Goal: Transaction & Acquisition: Purchase product/service

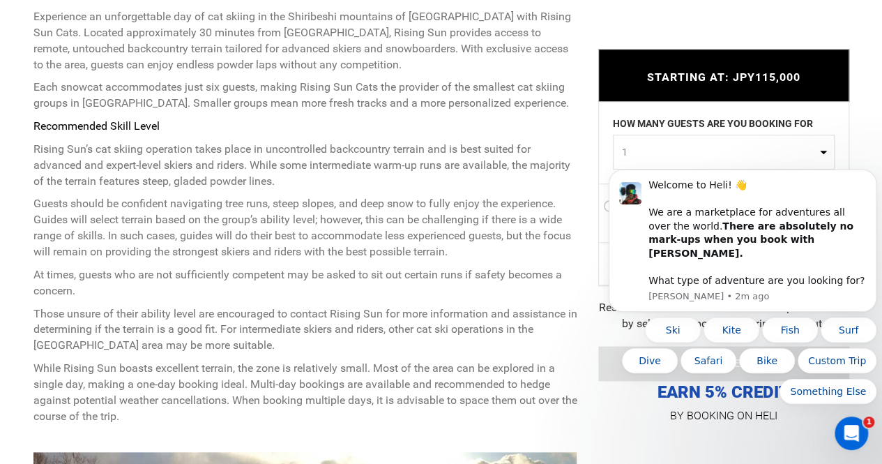
scroll to position [603, 0]
click at [660, 152] on body "Welcome to Heli! 👋 We are a marketplace for adventures all over the world. Ther…" at bounding box center [743, 252] width 268 height 336
click at [872, 183] on button "Dismiss notification" at bounding box center [872, 174] width 18 height 18
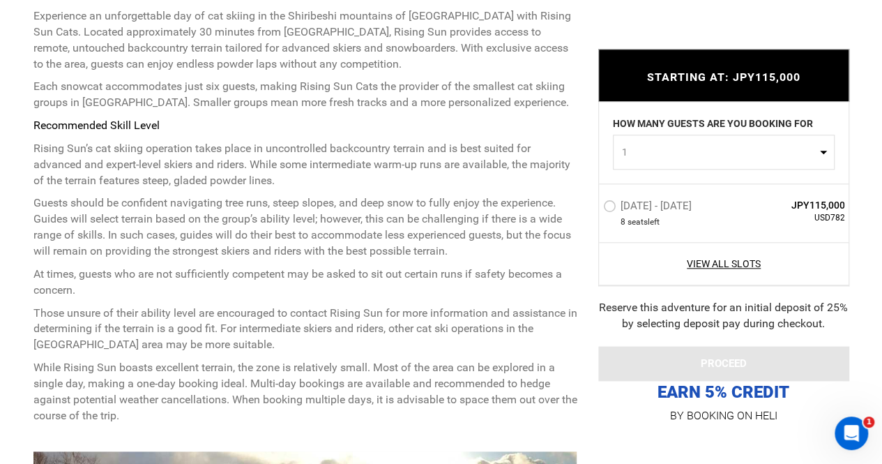
click at [681, 164] on button "1" at bounding box center [724, 152] width 222 height 35
click at [715, 150] on span "1" at bounding box center [719, 152] width 195 height 14
click at [654, 213] on link "2" at bounding box center [724, 211] width 220 height 25
select select "2"
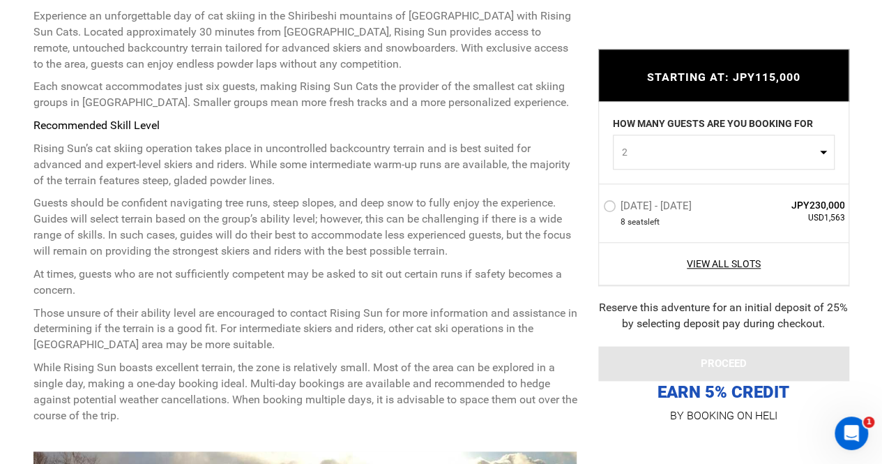
click at [618, 208] on label "[DATE] - [DATE]" at bounding box center [649, 207] width 92 height 17
click at [593, 208] on input "[DATE] - [DATE]" at bounding box center [593, 212] width 0 height 30
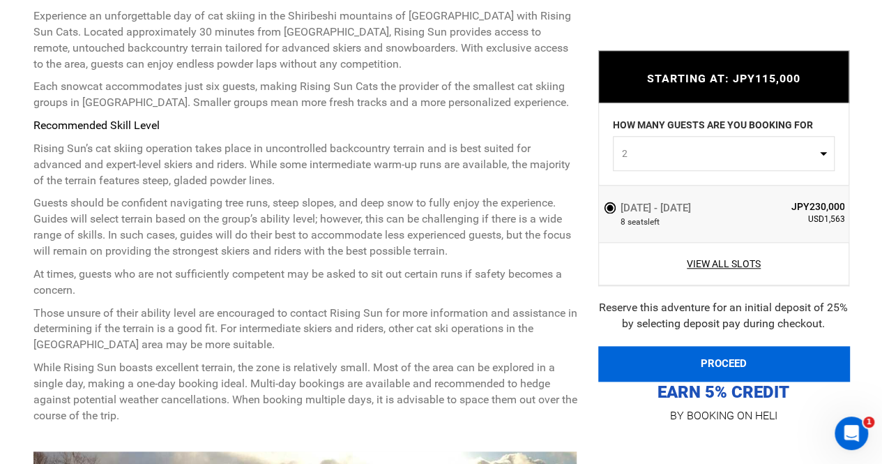
click at [713, 357] on button "PROCEED" at bounding box center [723, 363] width 251 height 35
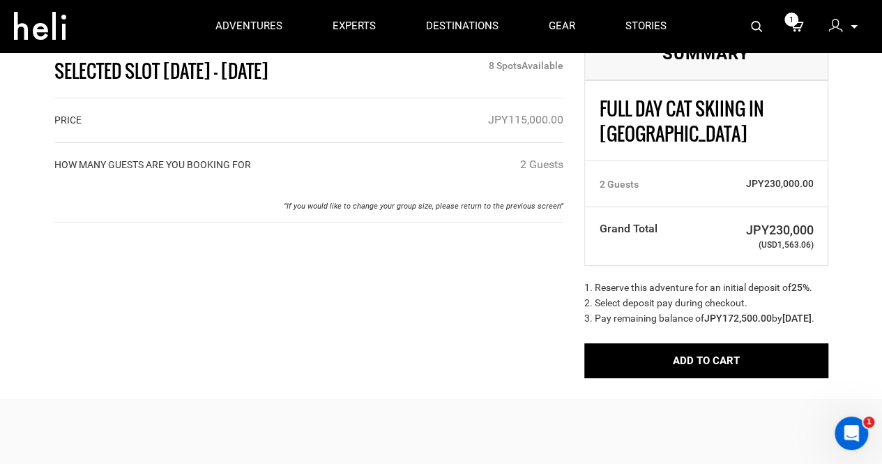
scroll to position [55, 0]
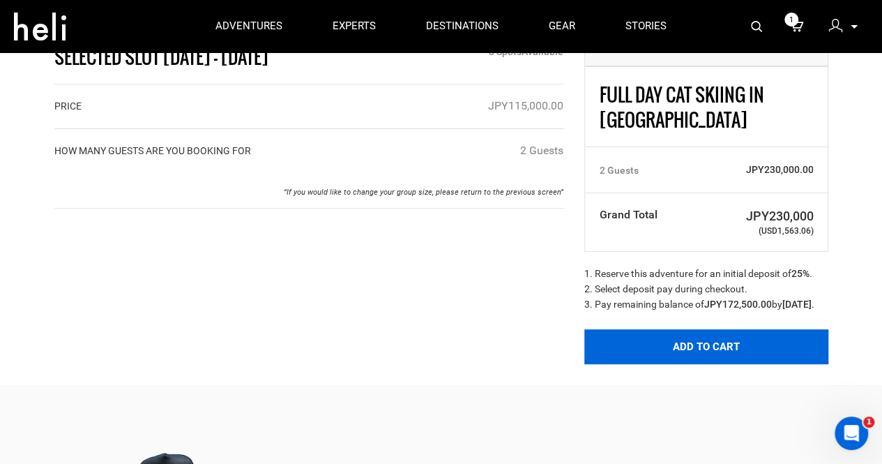
click at [681, 356] on button "Add to Cart" at bounding box center [706, 346] width 244 height 35
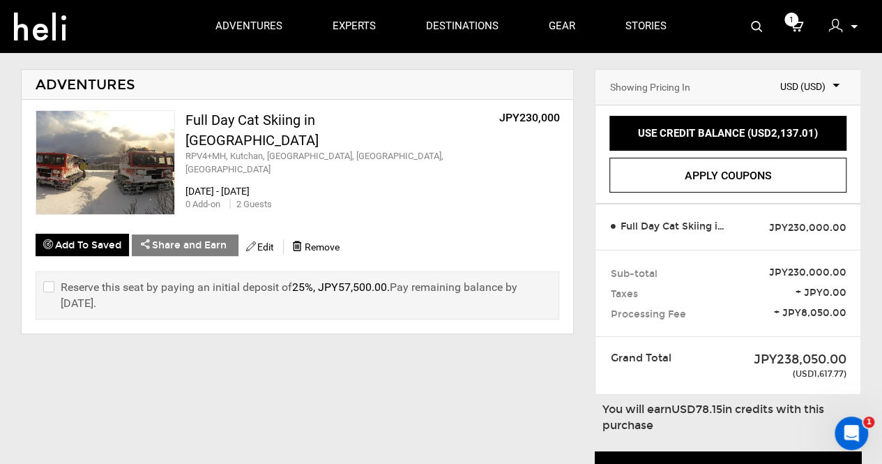
scroll to position [61, 0]
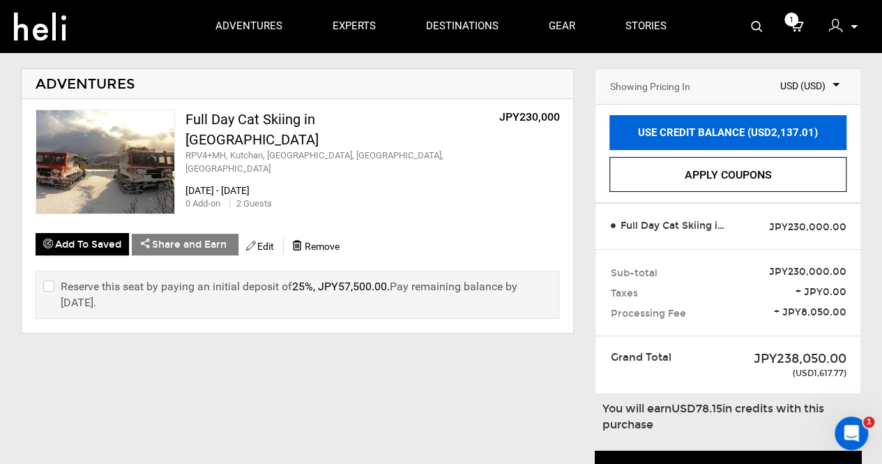
click at [738, 125] on link "USE CREDIT BALANCE (USD2,137.01)" at bounding box center [727, 132] width 237 height 35
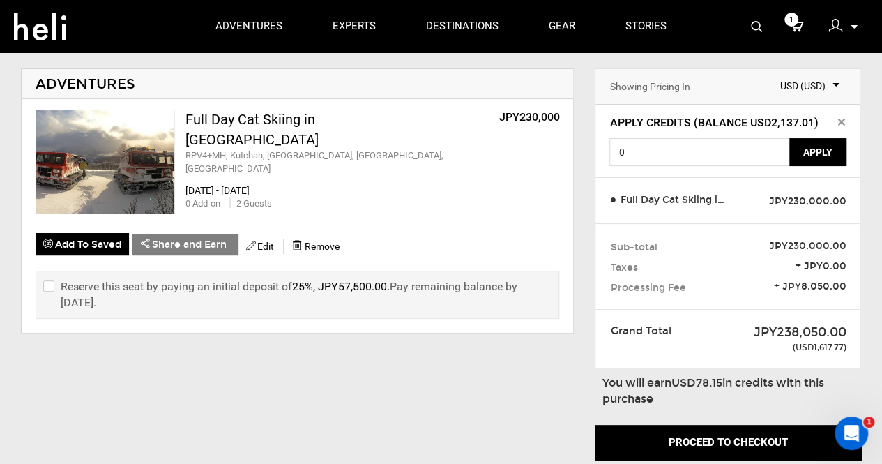
click at [50, 280] on input "checkbox" at bounding box center [47, 294] width 9 height 33
checkbox input "true"
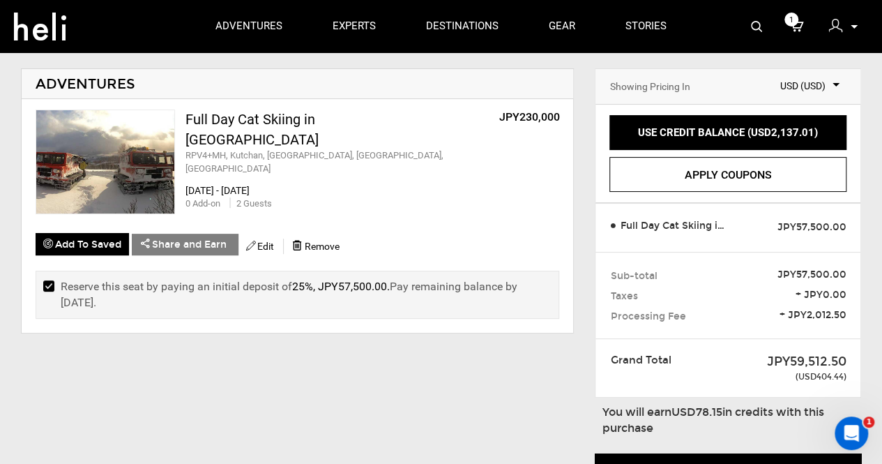
click at [754, 152] on div "USE CREDIT BALANCE (USD2,137.01) Apply Credits (Balance USD2,137.01) 0 Apply Ap…" at bounding box center [728, 154] width 265 height 98
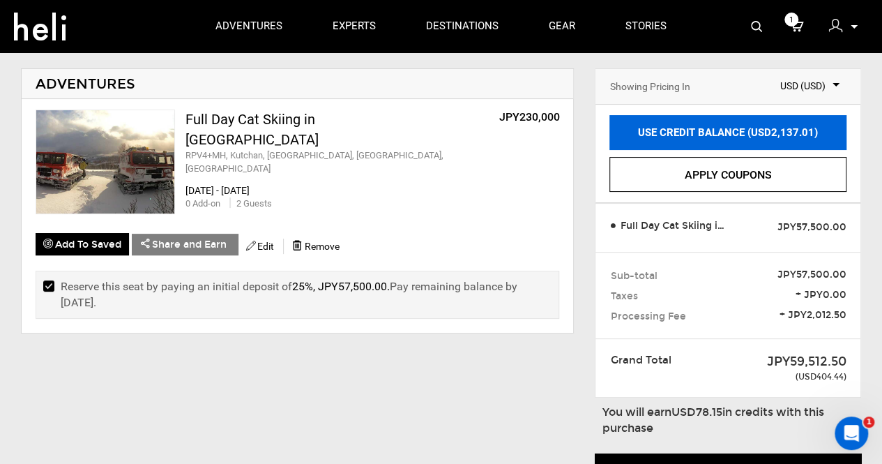
click at [757, 139] on link "USE CREDIT BALANCE (USD2,137.01)" at bounding box center [727, 132] width 237 height 35
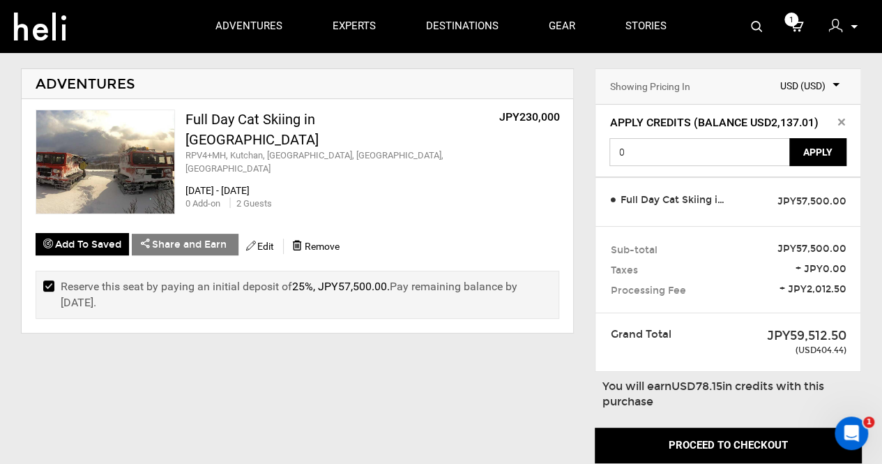
click at [707, 160] on input "0" at bounding box center [699, 152] width 181 height 28
type input "404.44"
click at [819, 158] on button "Apply" at bounding box center [817, 152] width 57 height 28
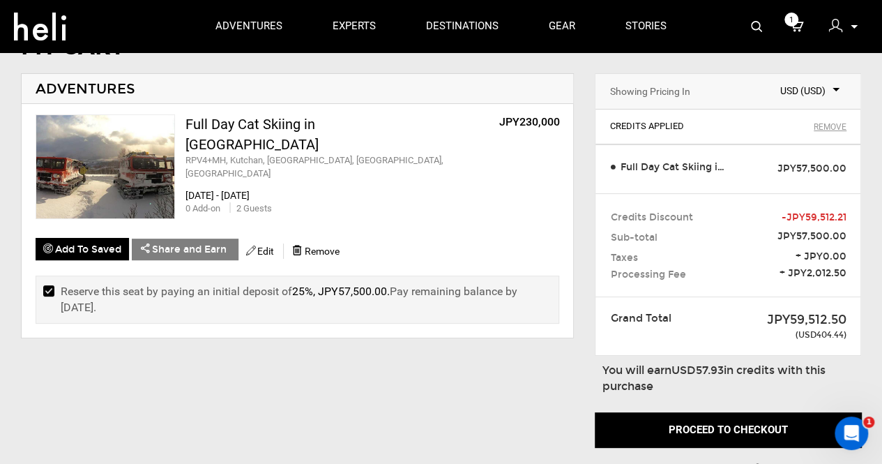
scroll to position [48, 0]
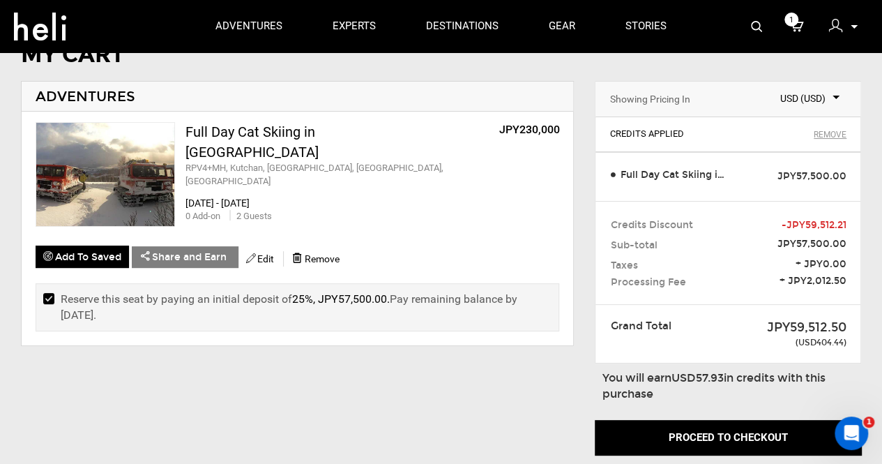
click at [460, 382] on div "MY CART ADVENTURES Full Day Cat Skiing in [GEOGRAPHIC_DATA] RPV4+MH, [GEOGRAPHI…" at bounding box center [441, 339] width 882 height 592
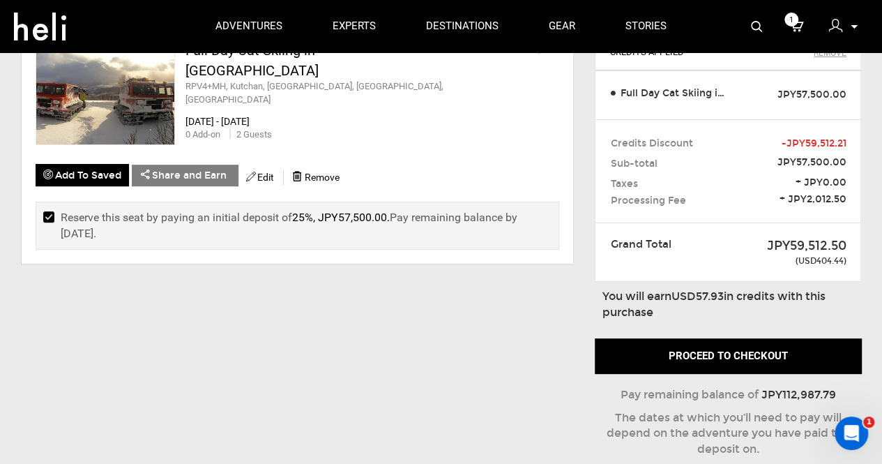
scroll to position [137, 0]
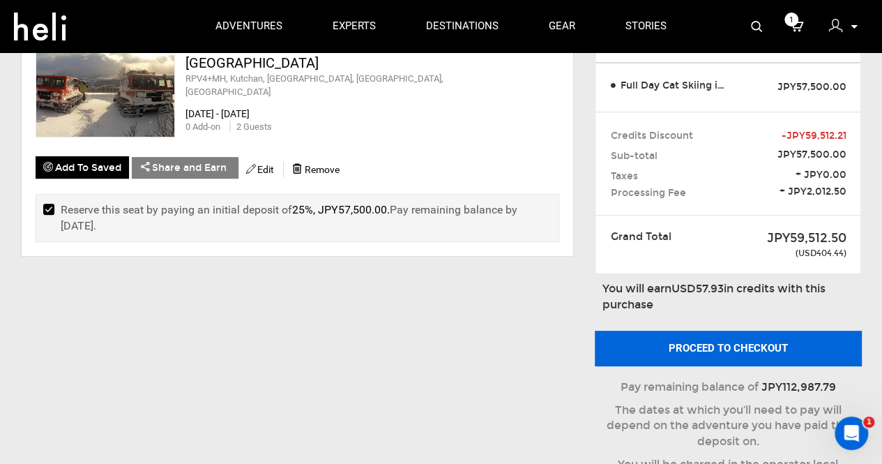
click at [713, 341] on button "Proceed to checkout" at bounding box center [728, 348] width 266 height 35
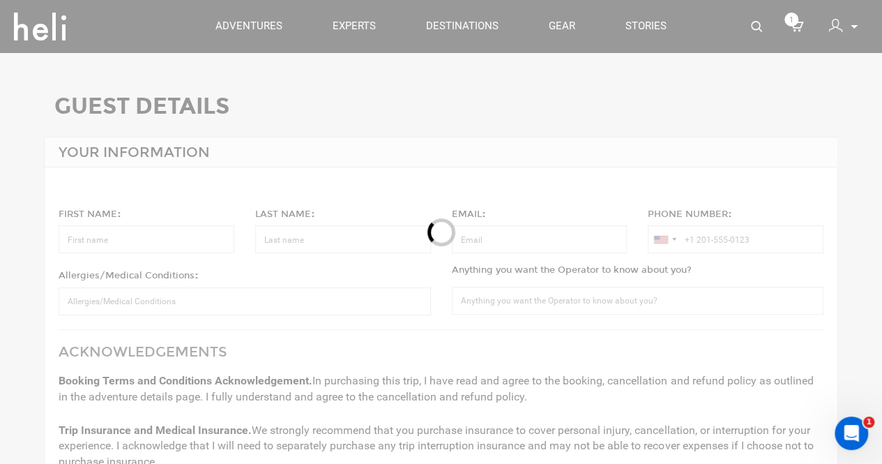
type input "[PERSON_NAME]"
type input "Kalk"
type input "[PERSON_NAME][EMAIL_ADDRESS][PERSON_NAME][DOMAIN_NAME]"
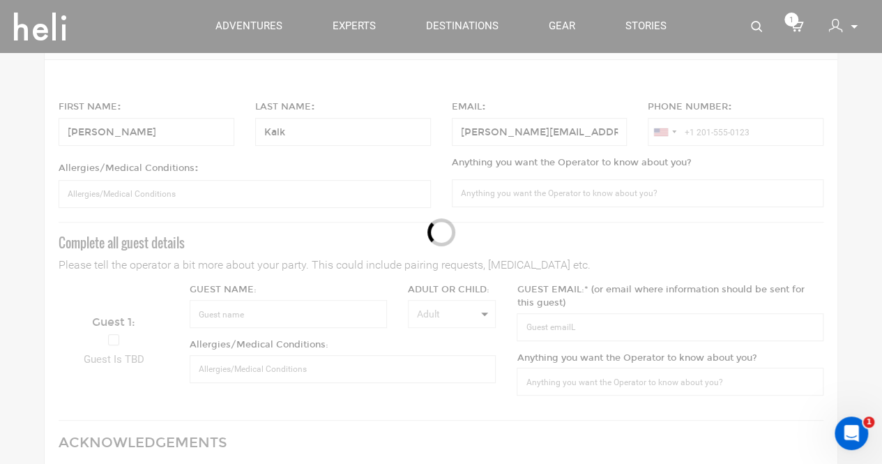
scroll to position [108, 0]
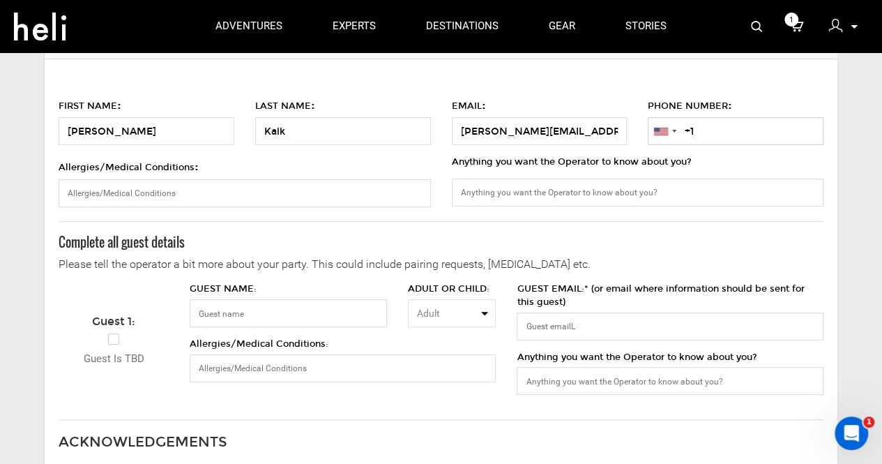
click at [771, 129] on input "+1" at bounding box center [736, 131] width 176 height 28
type input "[PHONE_NUMBER]"
click at [311, 315] on input "GUEST NAME:" at bounding box center [288, 313] width 197 height 28
type input "[PERSON_NAME]"
click at [623, 317] on input "GUEST EMAIL:* (or email where information should be sent for this guest)" at bounding box center [670, 326] width 306 height 28
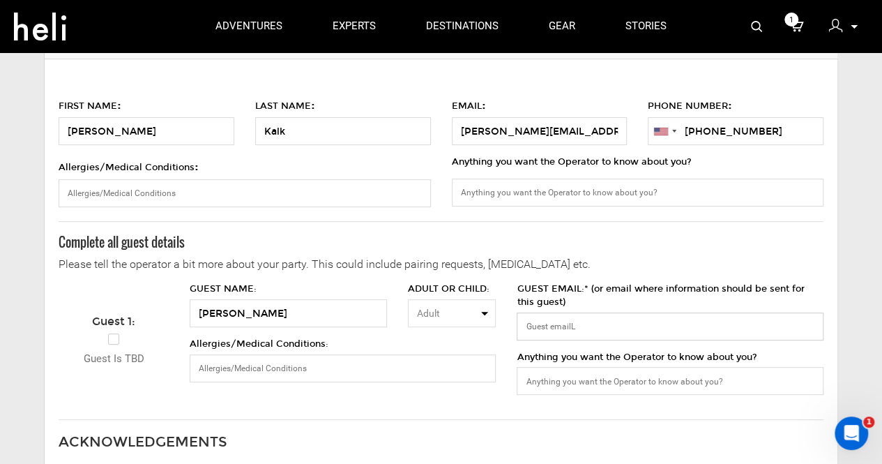
paste input "[EMAIL_ADDRESS][DOMAIN_NAME]"
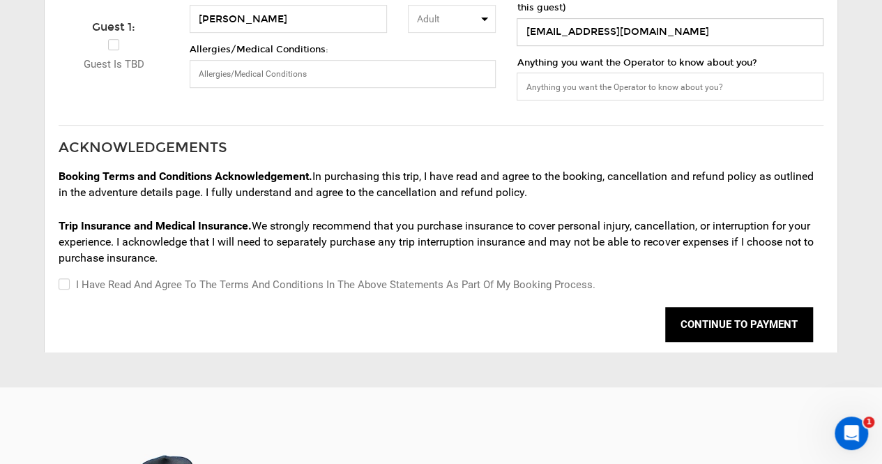
scroll to position [407, 0]
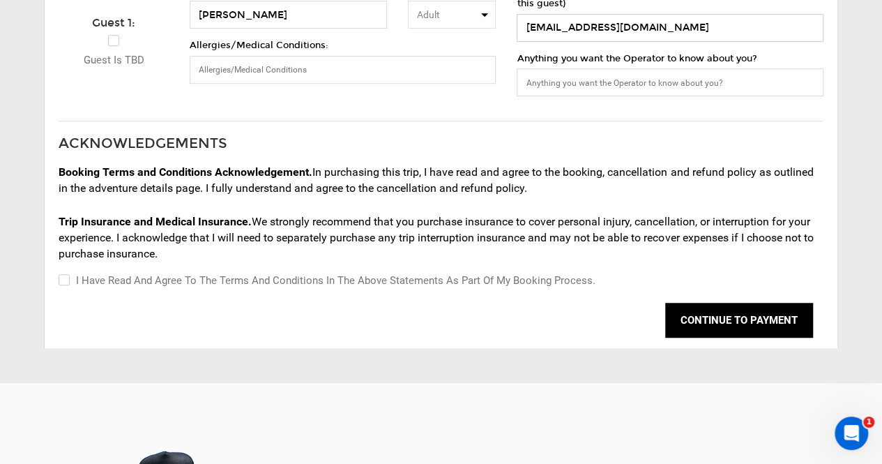
type input "[EMAIL_ADDRESS][DOMAIN_NAME]"
click at [63, 282] on input "I have read and agree to the terms and conditions in the above statements as pa…" at bounding box center [63, 280] width 9 height 17
checkbox input "true"
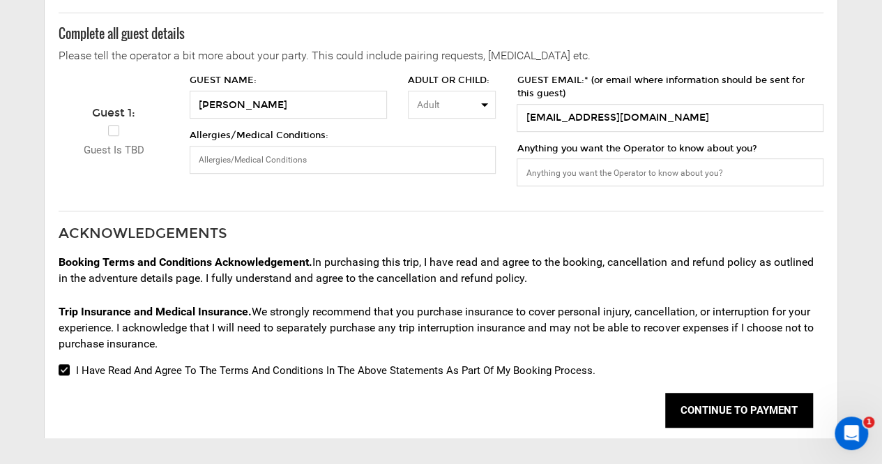
scroll to position [317, 0]
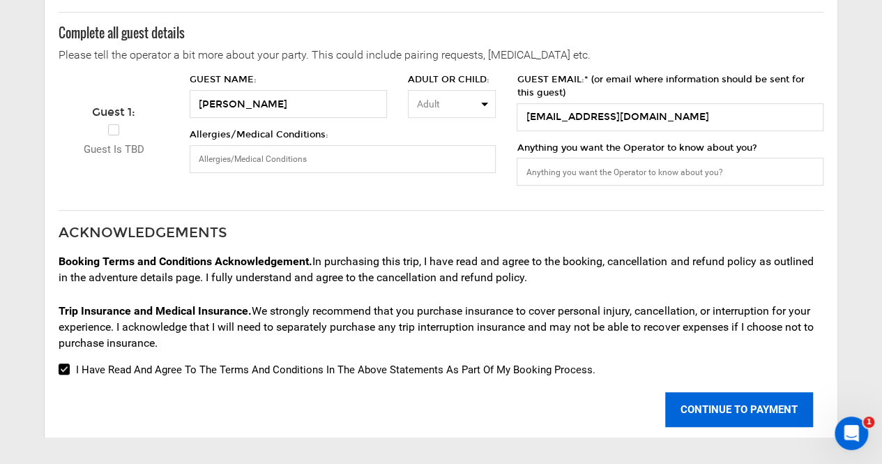
click at [699, 402] on button "CONTINUE TO PAYMENT" at bounding box center [739, 409] width 148 height 35
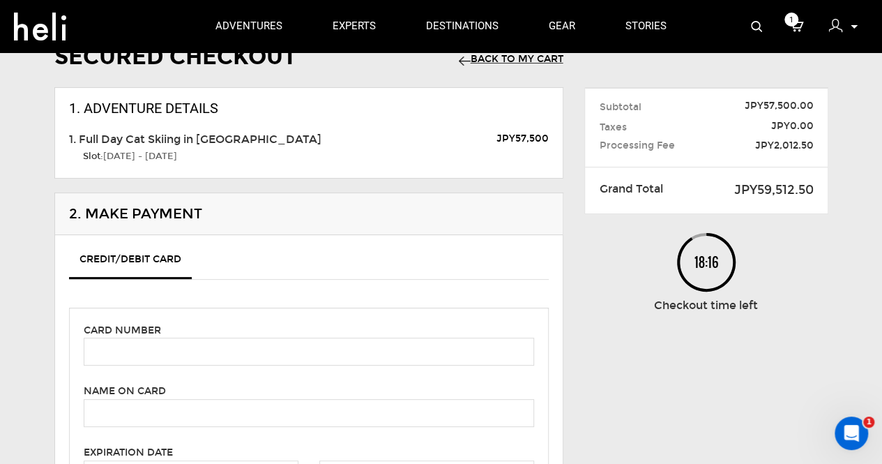
scroll to position [57, 0]
click at [292, 342] on input "text" at bounding box center [309, 351] width 450 height 28
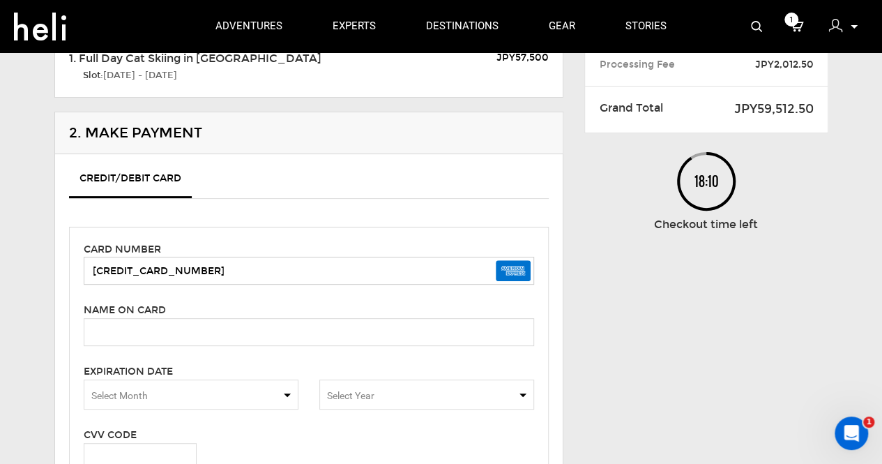
type input "[CREDIT_CARD_NUMBER]"
type input "[PERSON_NAME]"
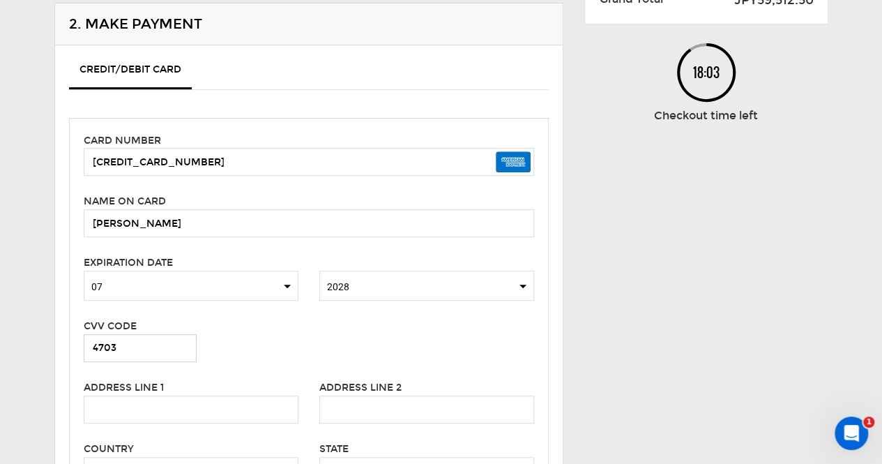
scroll to position [247, 0]
type input "4703"
click at [211, 407] on input "text" at bounding box center [191, 409] width 215 height 28
type input "[STREET_ADDRESS]"
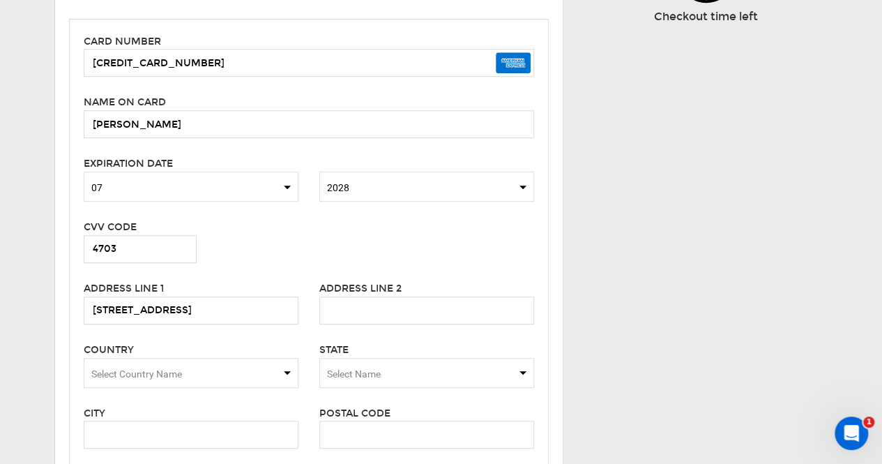
scroll to position [346, 0]
click at [210, 370] on span "Select Country Name" at bounding box center [191, 372] width 215 height 30
click at [210, 370] on input "uu" at bounding box center [191, 371] width 215 height 28
type input "u"
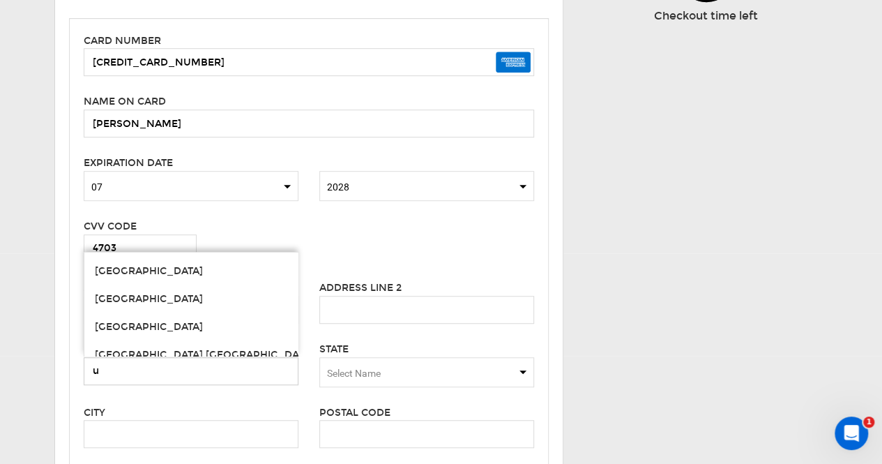
scroll to position [2735, 0]
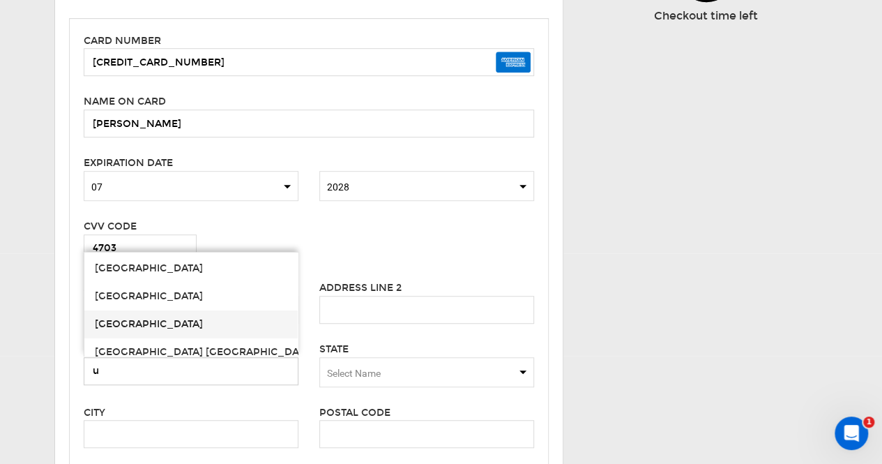
type input "u"
click at [199, 326] on span "[GEOGRAPHIC_DATA]" at bounding box center [190, 324] width 213 height 28
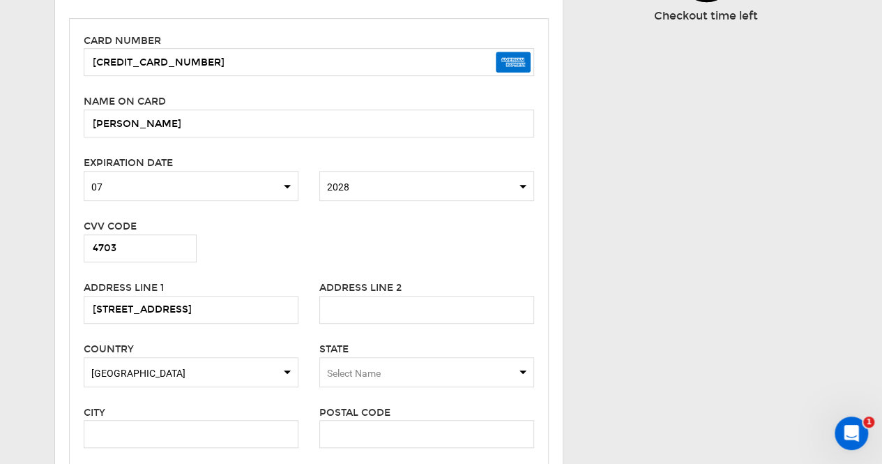
click at [393, 373] on span "Select Name" at bounding box center [426, 372] width 215 height 30
type input "c"
click at [485, 344] on div "State Select Name c Please enter a valid state." at bounding box center [427, 362] width 236 height 43
click at [448, 374] on span "Select Name" at bounding box center [426, 372] width 215 height 30
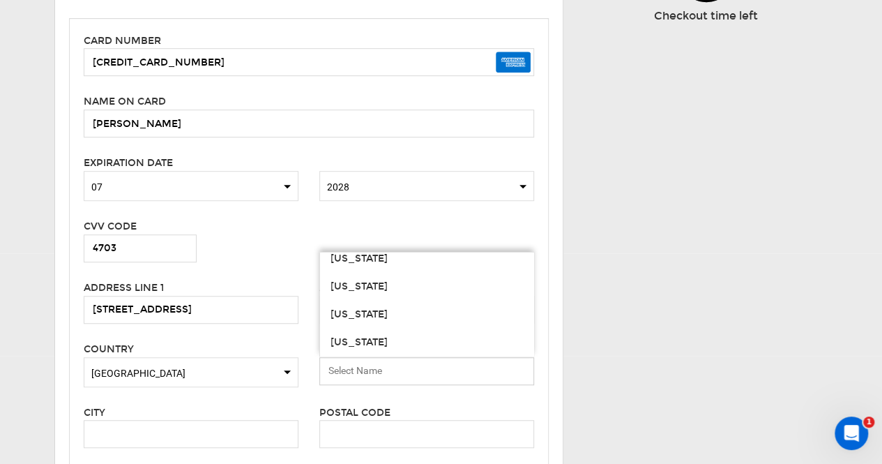
scroll to position [116, 0]
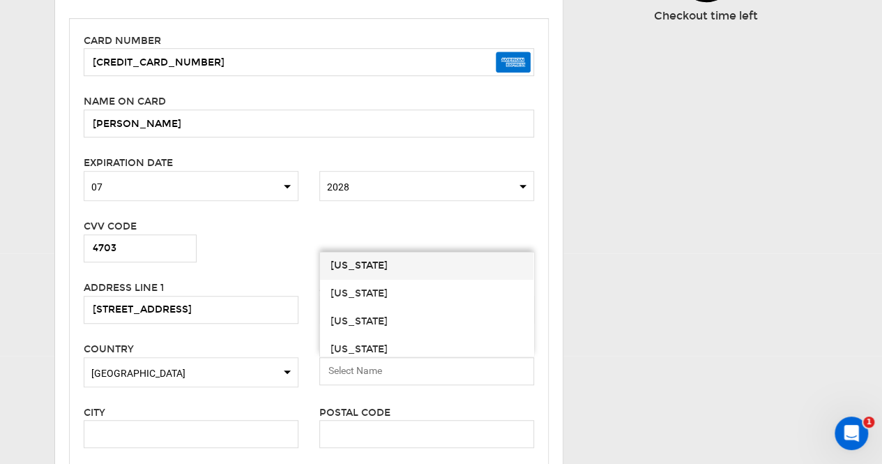
click at [402, 268] on div "[US_STATE]" at bounding box center [427, 266] width 192 height 14
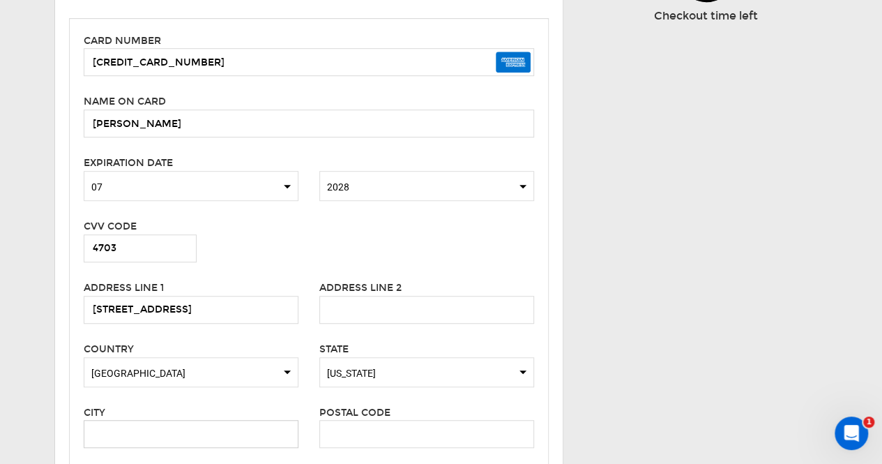
click at [224, 427] on input "text" at bounding box center [191, 434] width 215 height 28
type input "San Anselmo"
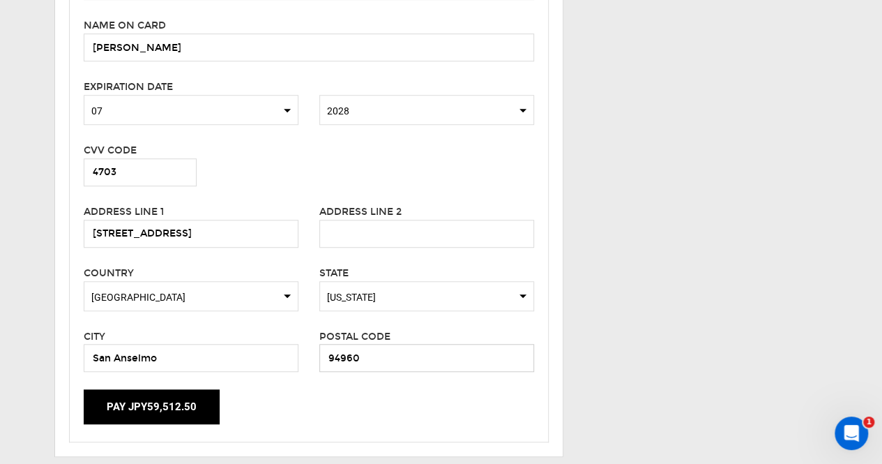
scroll to position [566, 0]
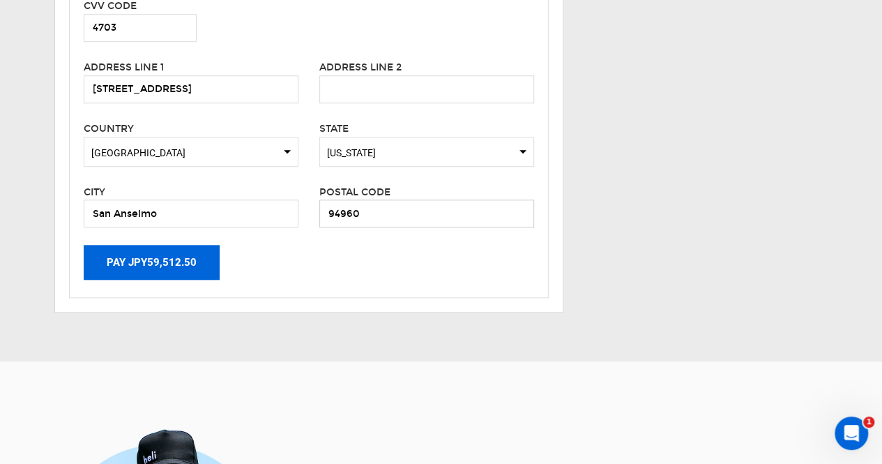
type input "94960"
click at [172, 269] on button "Pay JPY59,512.50" at bounding box center [152, 262] width 136 height 35
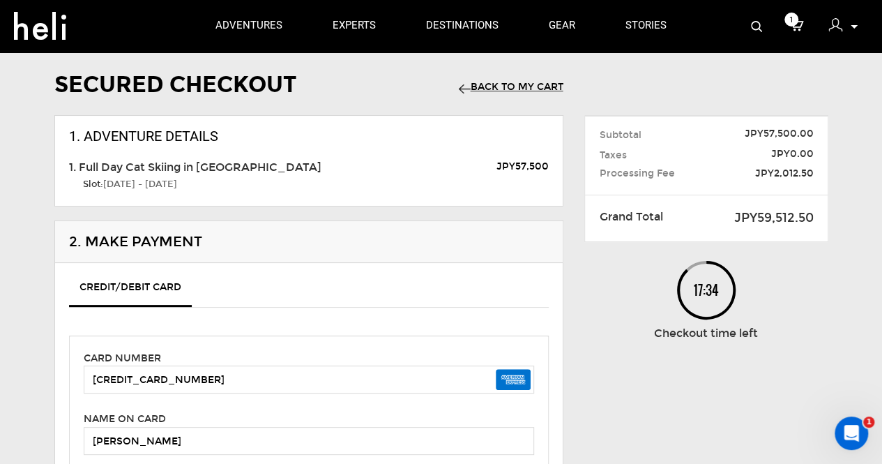
scroll to position [0, 0]
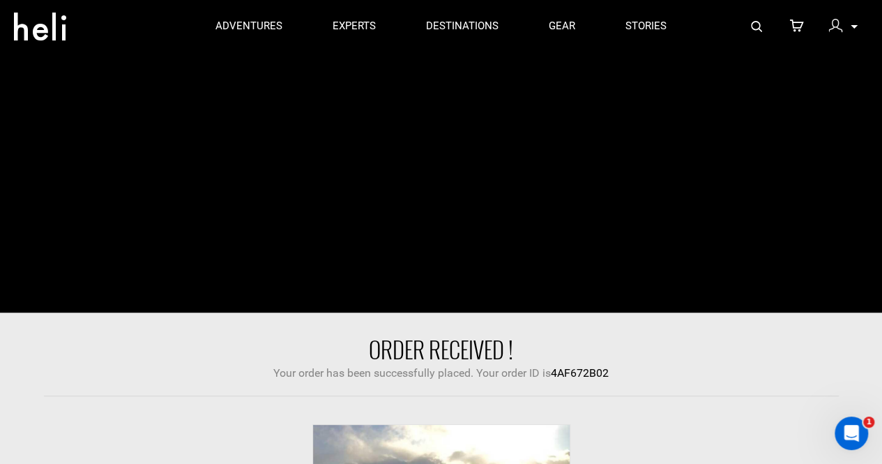
scroll to position [16, 0]
